Goal: Task Accomplishment & Management: Manage account settings

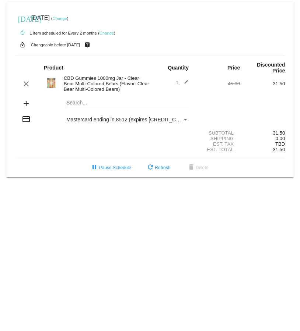
click at [67, 16] on link "Change" at bounding box center [60, 18] width 14 height 4
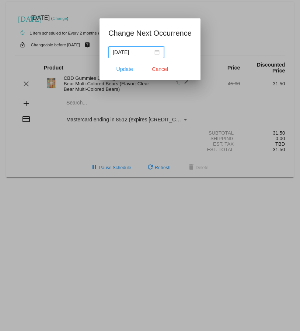
click at [156, 53] on div "[DATE]" at bounding box center [136, 52] width 47 height 8
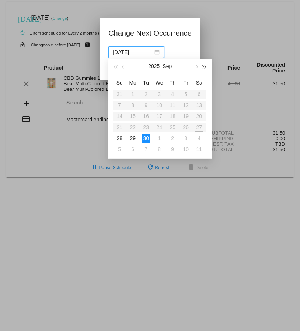
click at [204, 70] on button "button" at bounding box center [204, 66] width 8 height 15
click at [113, 68] on button "button" at bounding box center [115, 66] width 8 height 15
click at [194, 68] on button "button" at bounding box center [196, 66] width 8 height 15
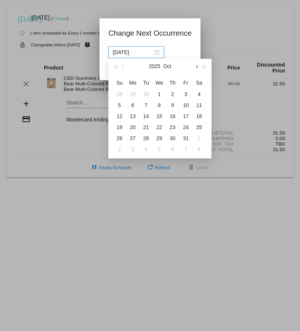
click at [194, 68] on button "button" at bounding box center [196, 66] width 8 height 15
click at [173, 128] on div "20" at bounding box center [172, 127] width 9 height 9
type input "[DATE]"
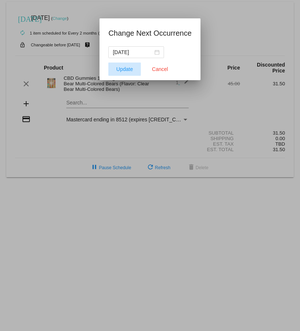
click at [126, 71] on span "Update" at bounding box center [124, 69] width 17 height 6
